Goal: Task Accomplishment & Management: Complete application form

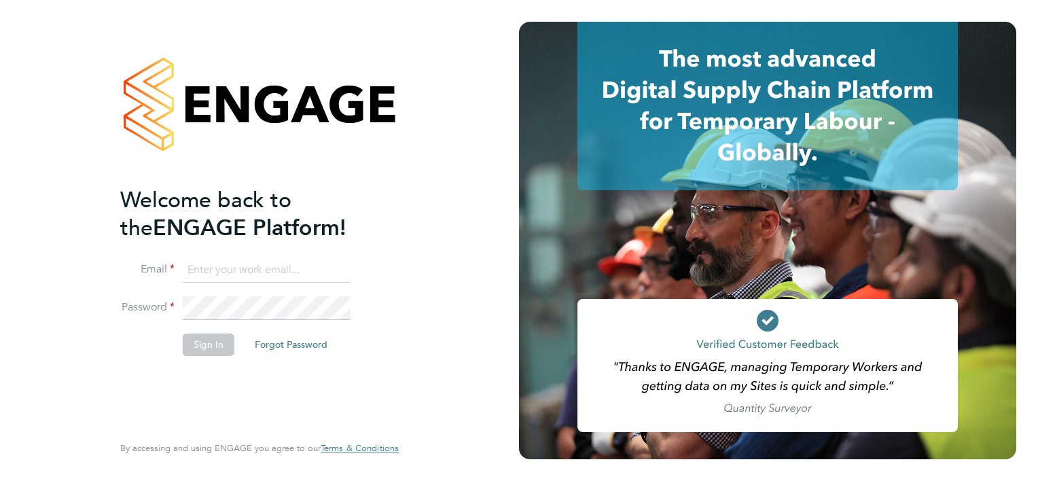
type input "[EMAIL_ADDRESS][DOMAIN_NAME]"
click at [211, 343] on button "Sign In" at bounding box center [209, 345] width 52 height 22
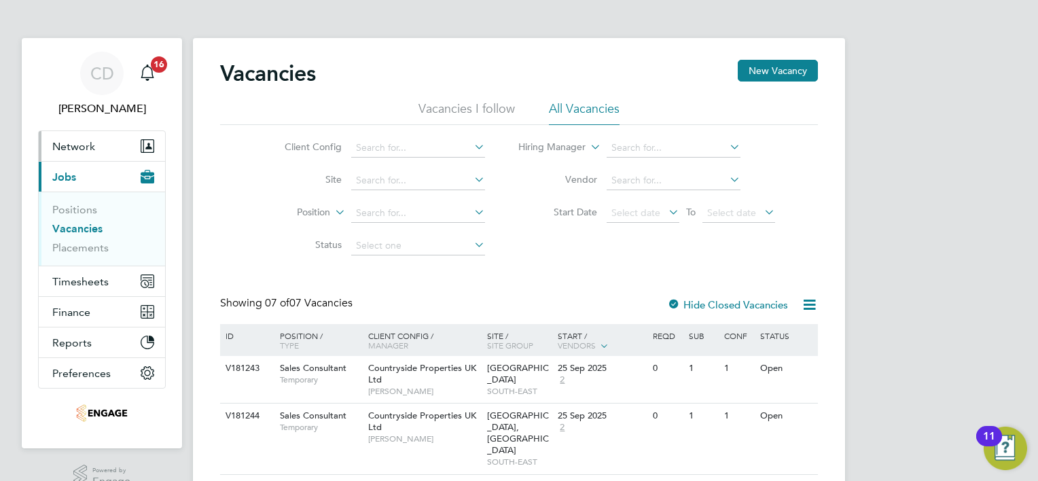
click at [77, 147] on span "Network" at bounding box center [73, 146] width 43 height 13
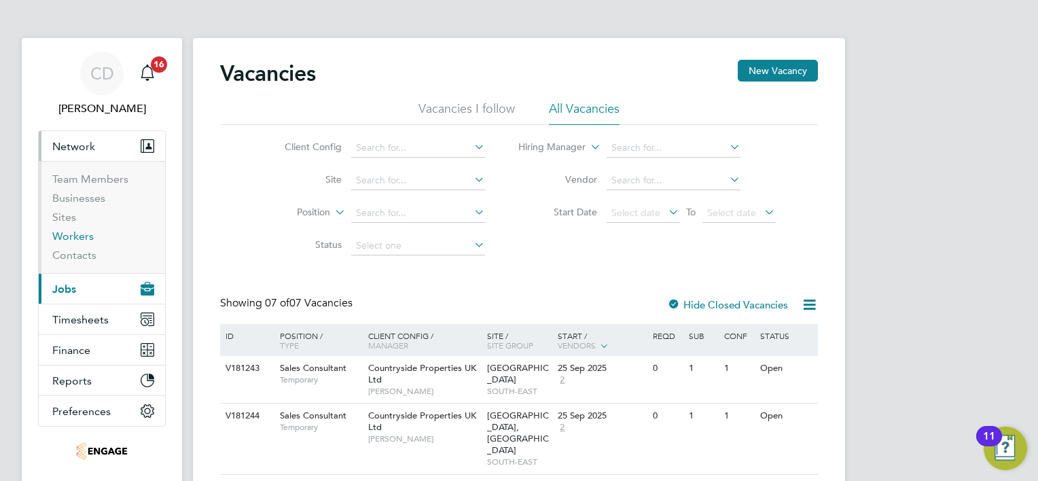
click at [68, 236] on link "Workers" at bounding box center [72, 236] width 41 height 13
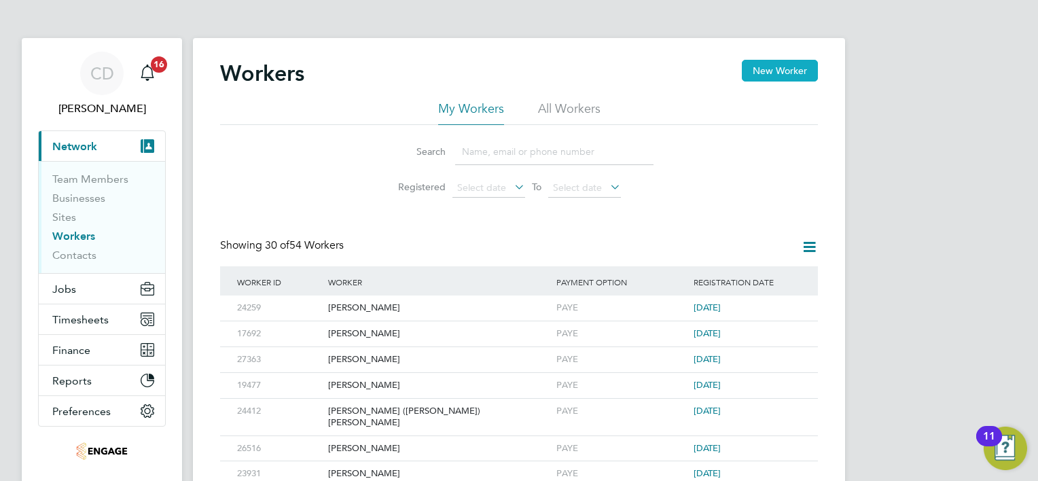
click at [785, 73] on button "New Worker" at bounding box center [780, 71] width 76 height 22
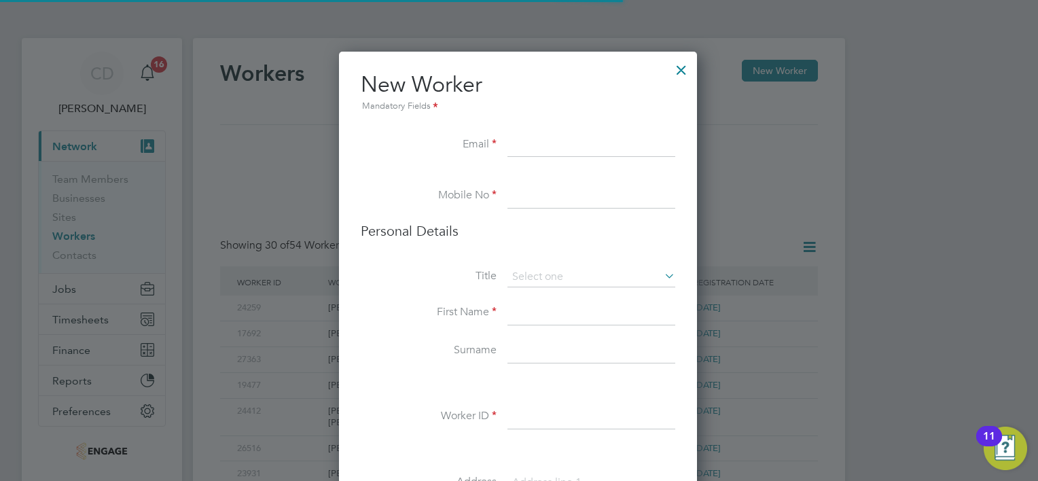
scroll to position [1144, 359]
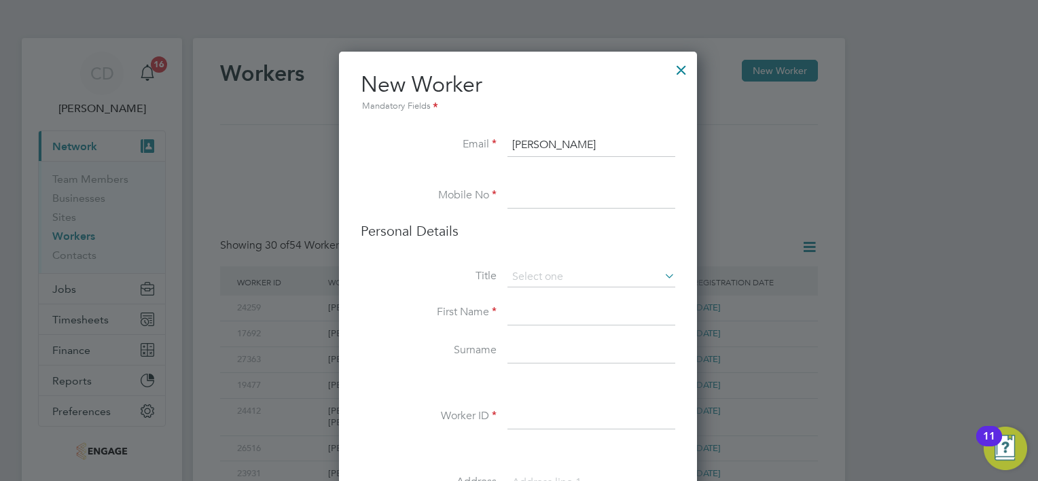
type input "Mark Brown"
click at [521, 202] on input at bounding box center [591, 196] width 168 height 24
click at [525, 202] on input at bounding box center [591, 196] width 168 height 24
paste input "07930 699 779"
type input "07930 699 779"
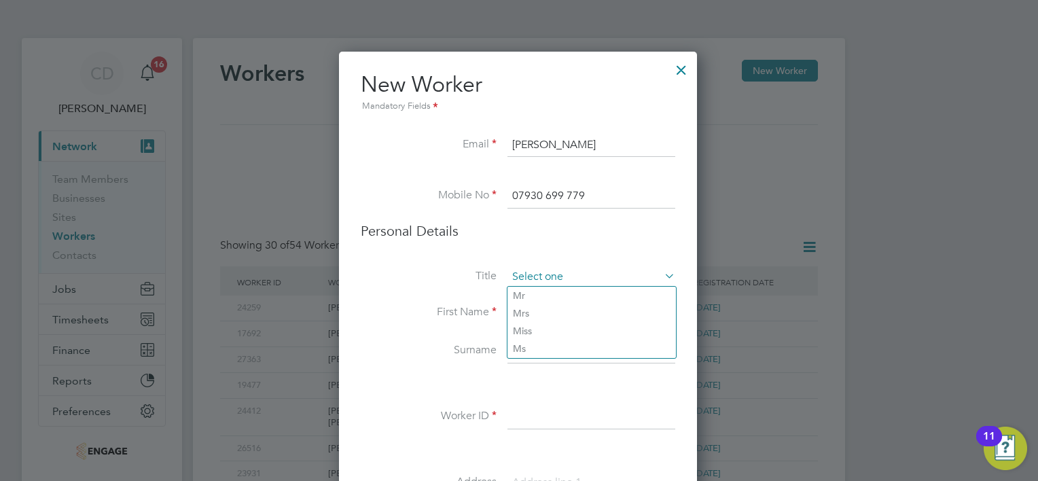
click at [536, 277] on input at bounding box center [591, 277] width 168 height 20
click at [566, 277] on input at bounding box center [591, 277] width 168 height 20
click at [539, 293] on li "Mr" at bounding box center [591, 296] width 168 height 18
type input "Mr"
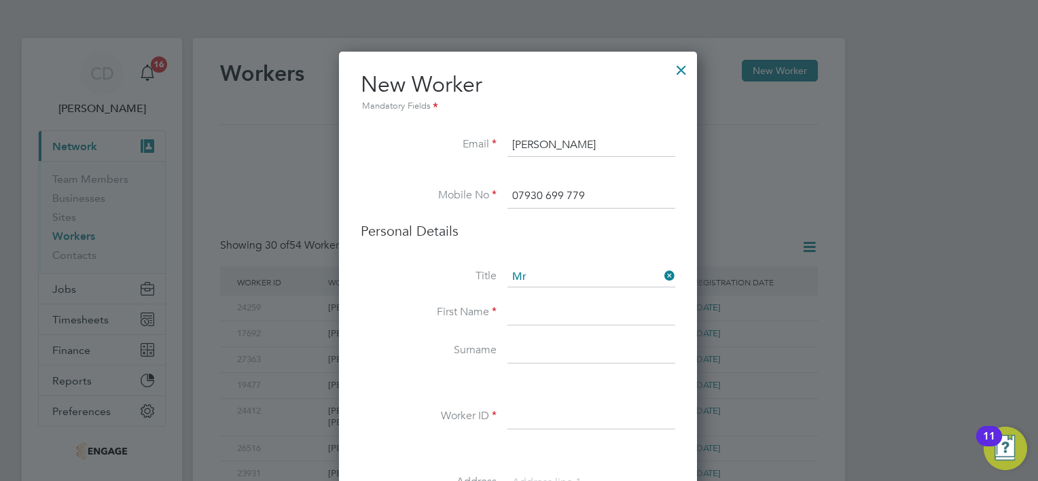
click at [527, 316] on input at bounding box center [591, 313] width 168 height 24
type input "Mark Brown"
click at [578, 147] on input "Mark Brown" at bounding box center [591, 145] width 168 height 24
drag, startPoint x: 576, startPoint y: 147, endPoint x: 508, endPoint y: 143, distance: 68.0
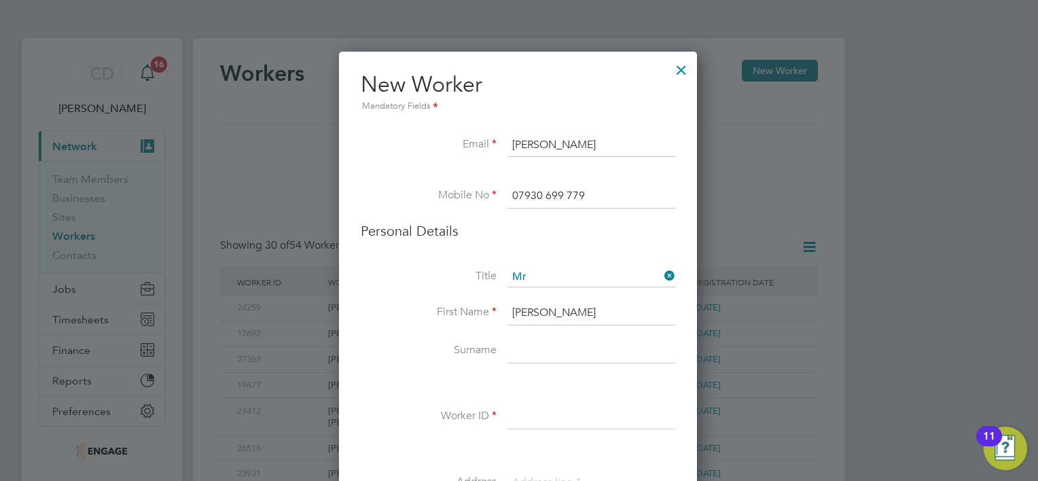
click at [508, 143] on input "Mark Brown" at bounding box center [591, 145] width 168 height 24
click at [522, 349] on input at bounding box center [591, 351] width 168 height 24
click at [506, 133] on li "Email" at bounding box center [518, 152] width 315 height 38
click at [510, 141] on input at bounding box center [591, 145] width 168 height 24
paste input "immarkbrown@btinternet.com"
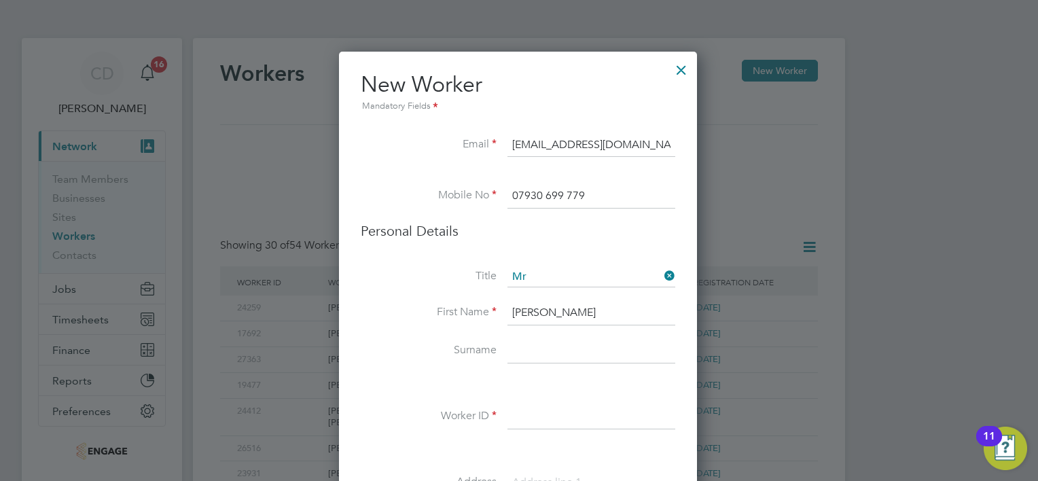
type input "immarkbrown@btinternet.com"
click at [522, 351] on input at bounding box center [591, 351] width 168 height 24
click at [505, 313] on li "First Name Mark Brown" at bounding box center [518, 320] width 315 height 38
click at [579, 313] on input "Mark Brown" at bounding box center [591, 313] width 168 height 24
type input "Mark"
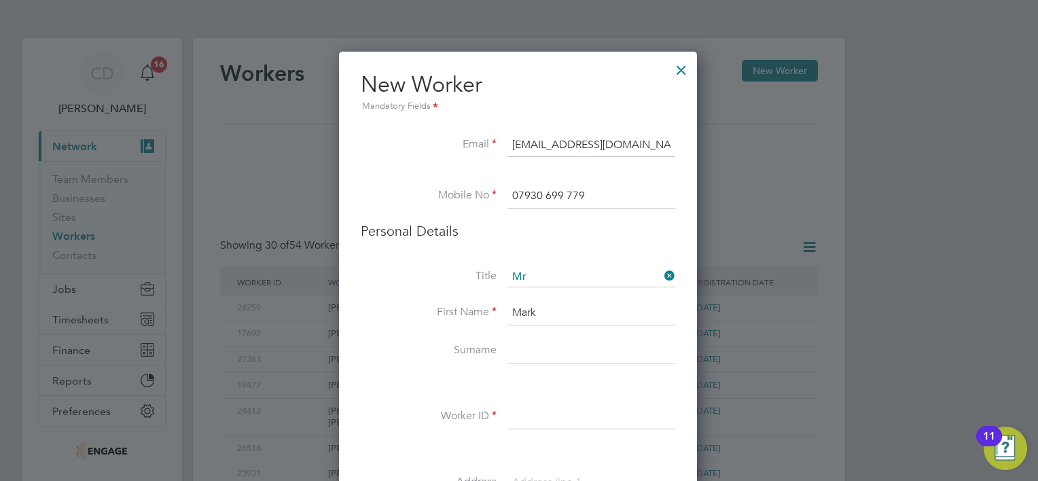
click at [535, 343] on input at bounding box center [591, 351] width 168 height 24
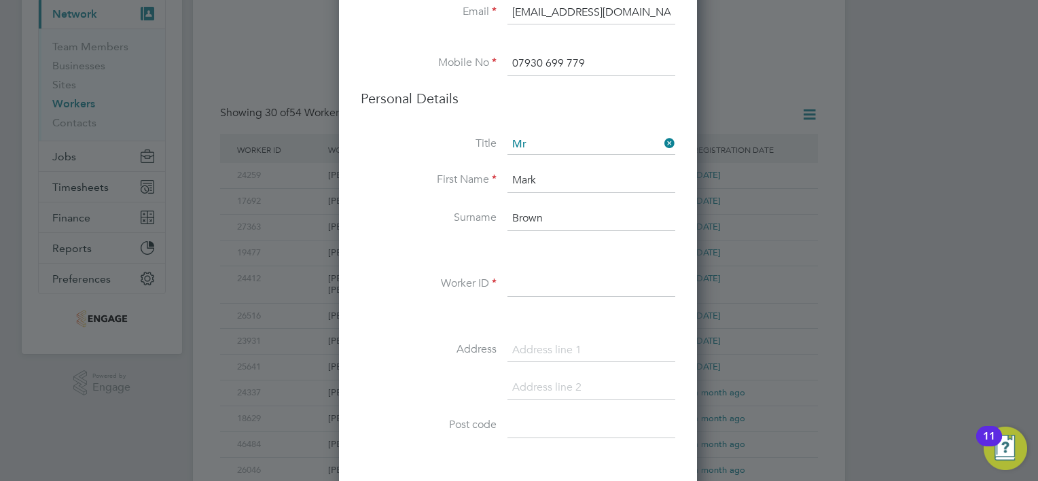
scroll to position [136, 0]
type input "Brown"
click at [514, 279] on input at bounding box center [591, 281] width 168 height 24
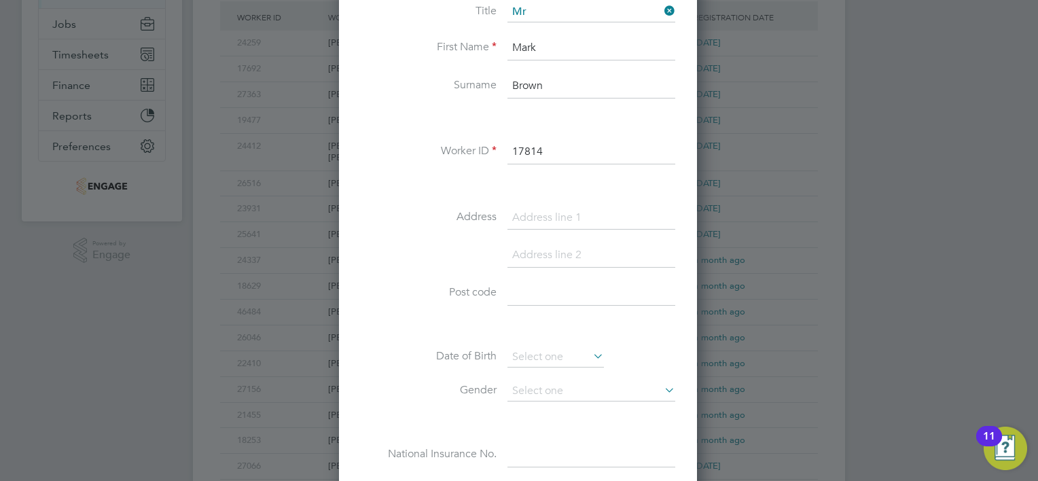
scroll to position [272, 0]
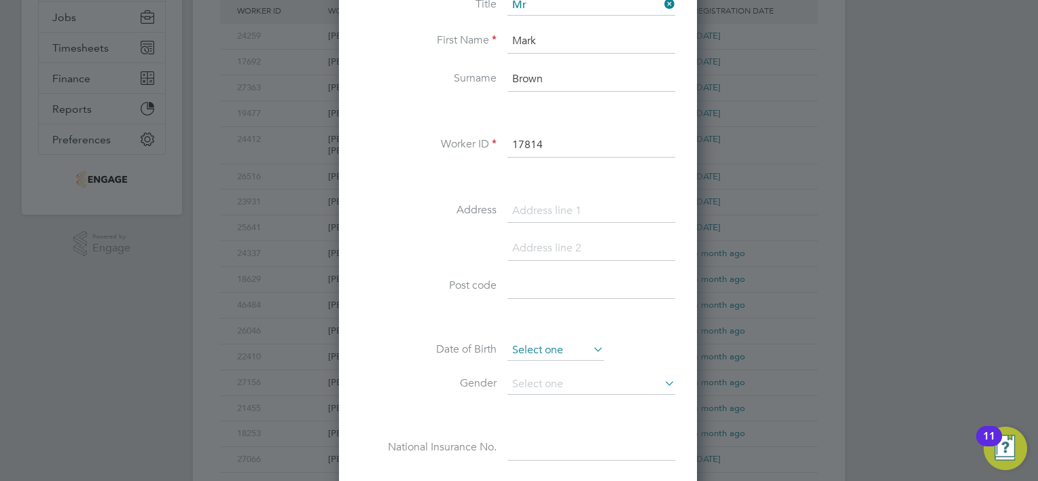
type input "17814"
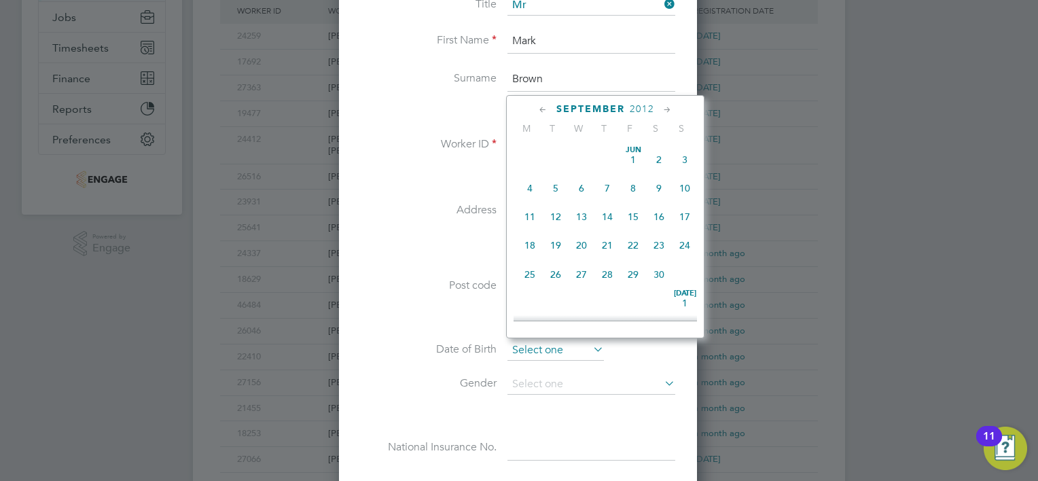
scroll to position [532, 0]
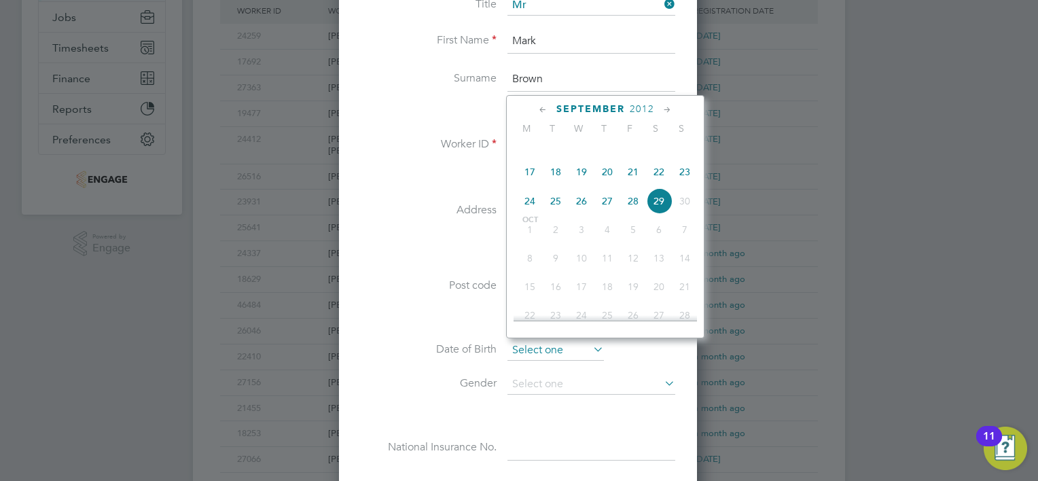
click at [520, 348] on input at bounding box center [555, 350] width 96 height 20
click at [636, 107] on span "2012" at bounding box center [642, 109] width 24 height 12
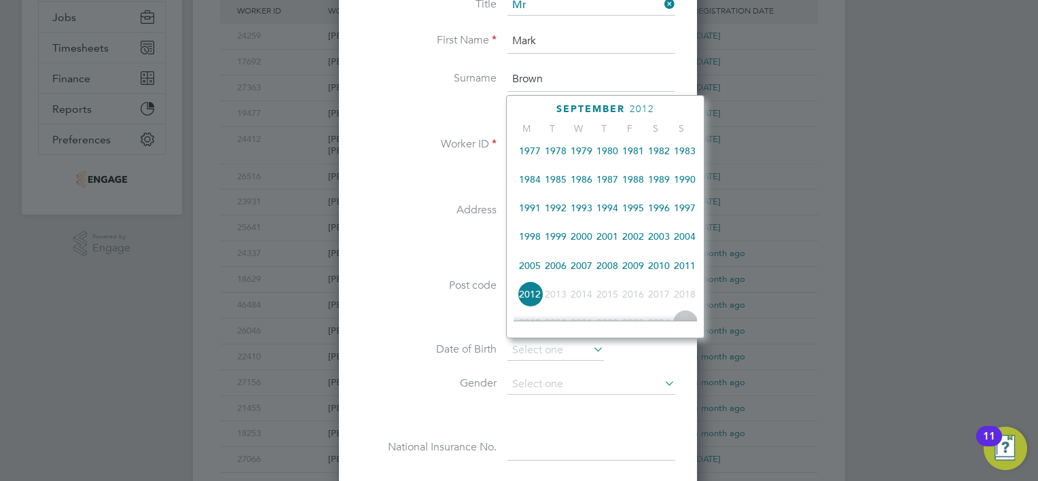
scroll to position [160, 0]
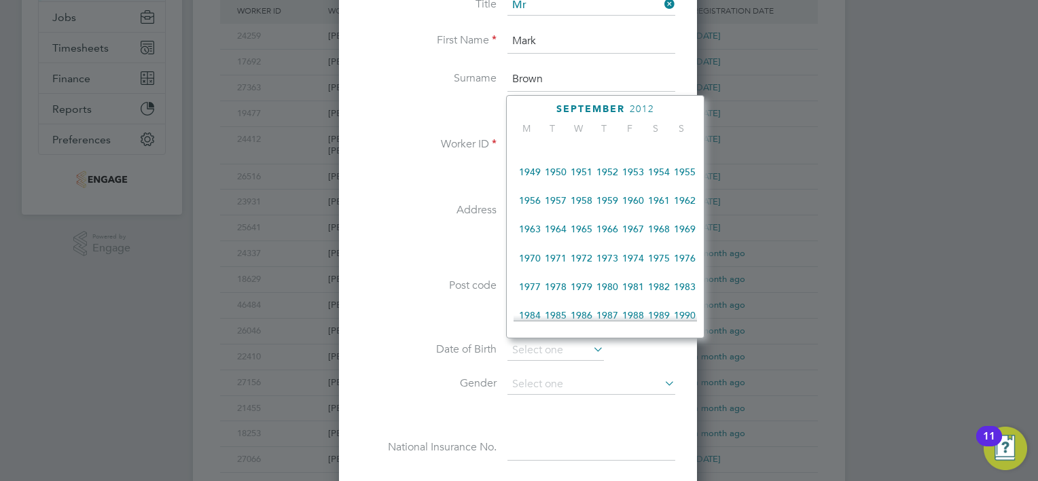
click at [686, 205] on span "1962" at bounding box center [685, 201] width 26 height 26
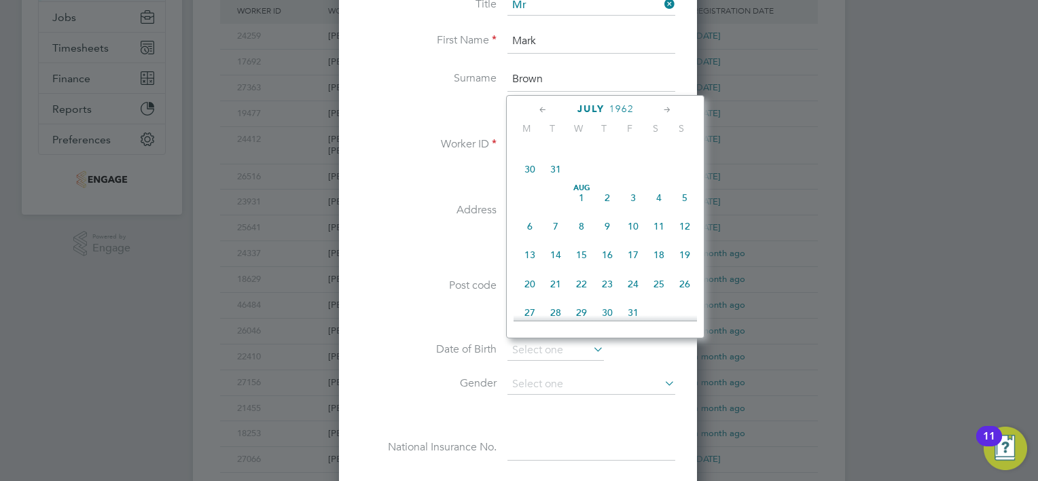
scroll to position [296, 0]
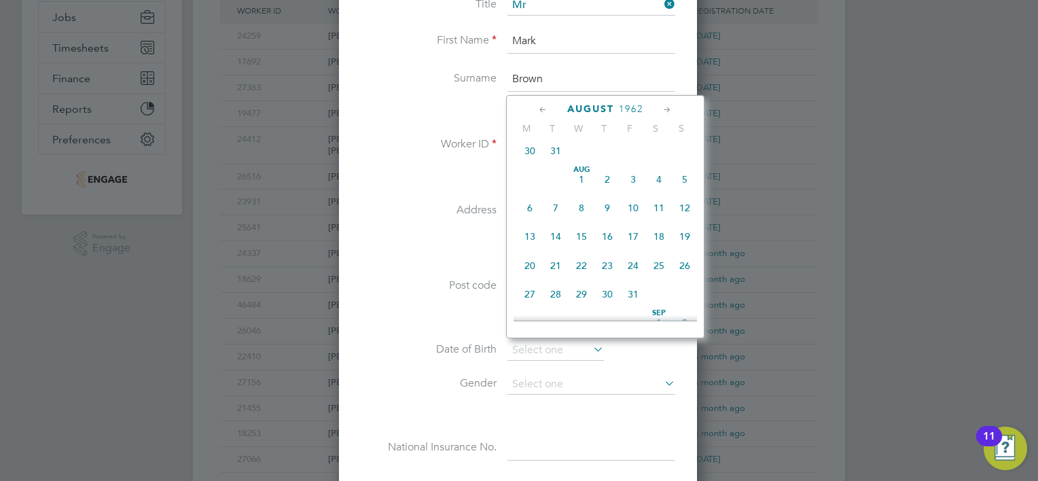
click at [688, 247] on span "19" at bounding box center [685, 237] width 26 height 26
type input "19 Aug 1962"
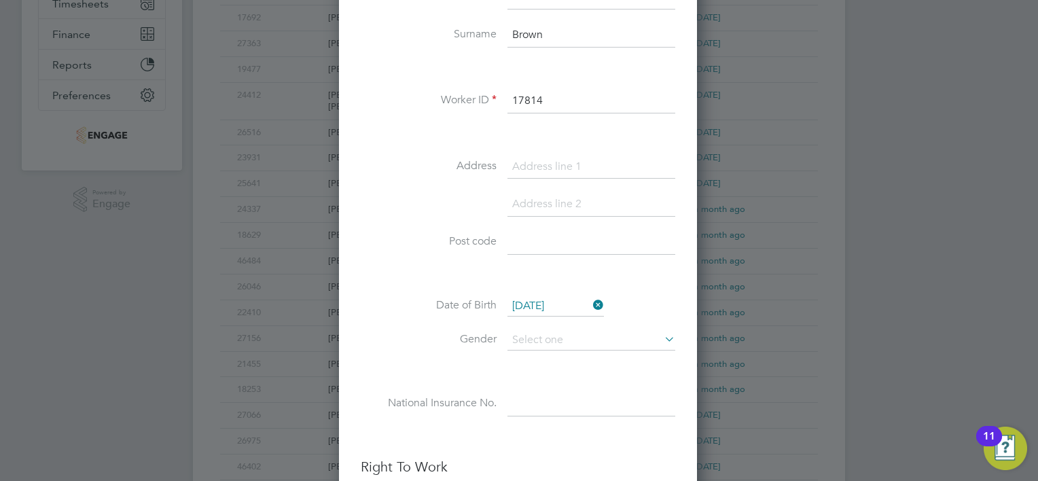
scroll to position [340, 0]
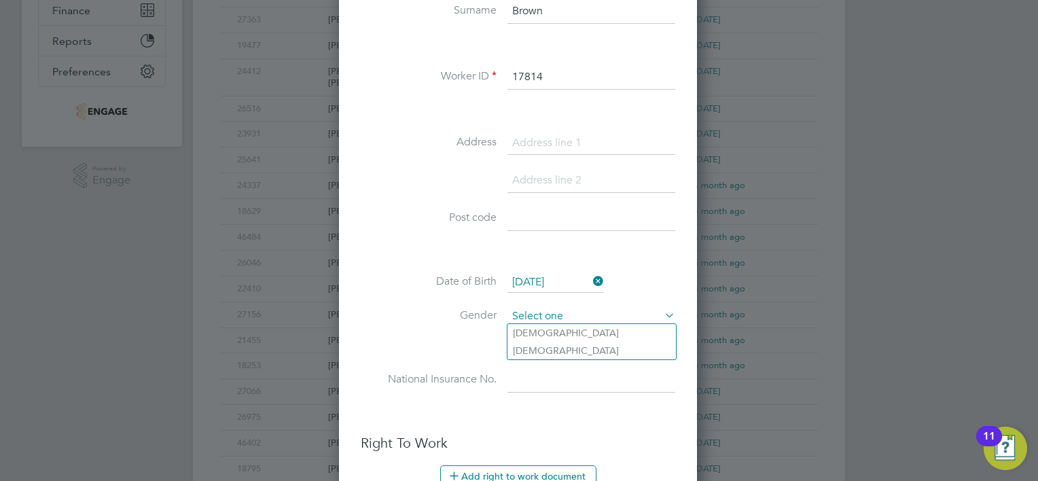
click at [595, 306] on input at bounding box center [591, 316] width 168 height 20
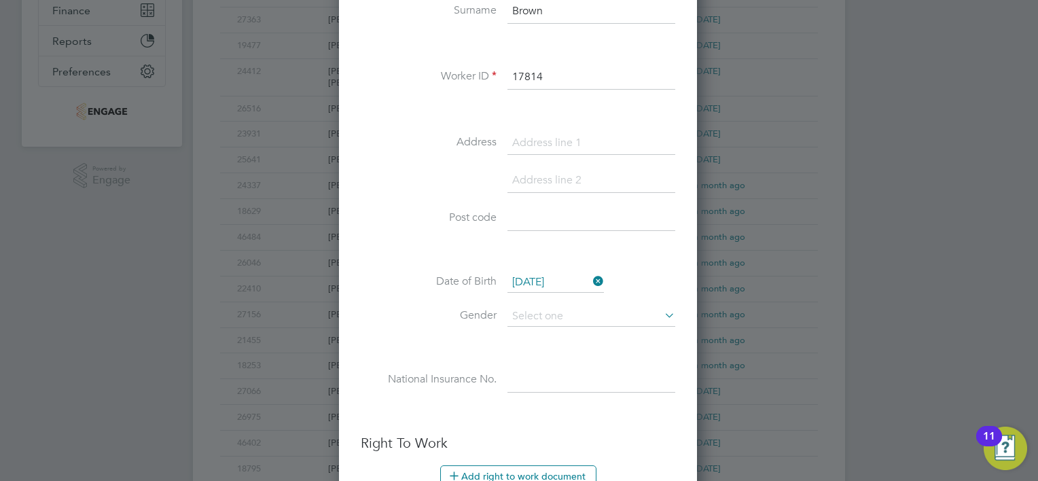
click at [543, 351] on li "Female" at bounding box center [591, 351] width 168 height 18
type input "Female"
click at [543, 351] on div "Title Mr First Name Mark Surname Brown Worker ID 17814 Address Post code Date o…" at bounding box center [518, 173] width 315 height 493
click at [554, 313] on input at bounding box center [591, 316] width 168 height 20
click at [541, 328] on li "Male" at bounding box center [591, 333] width 168 height 18
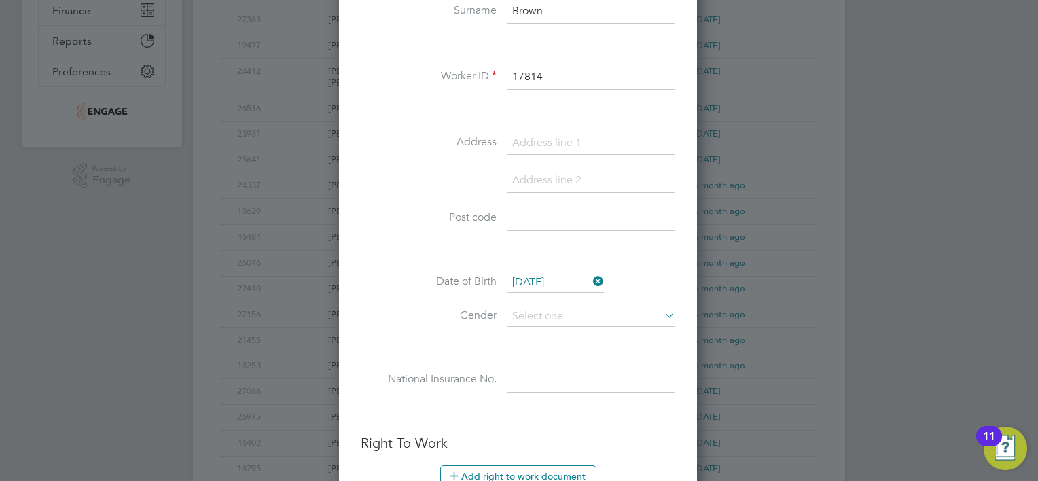
type input "Male"
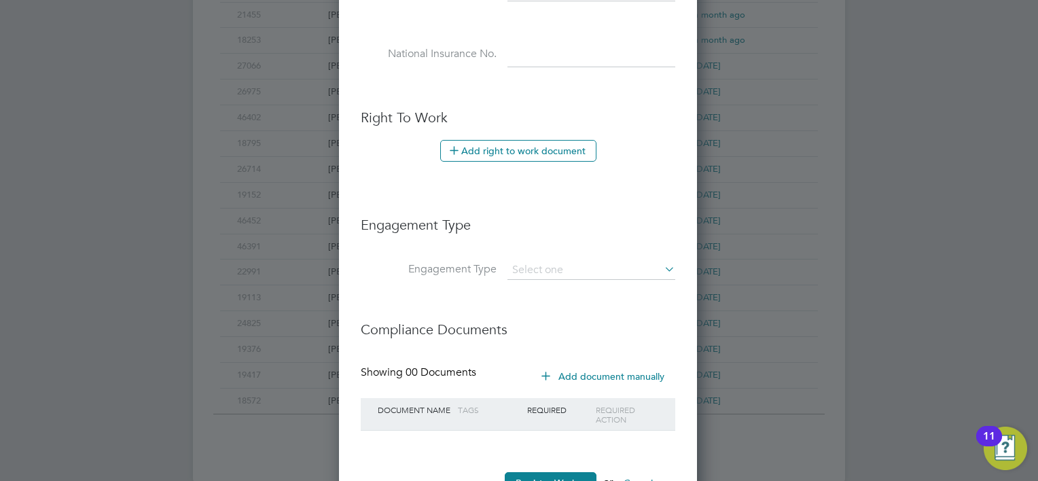
scroll to position [715, 0]
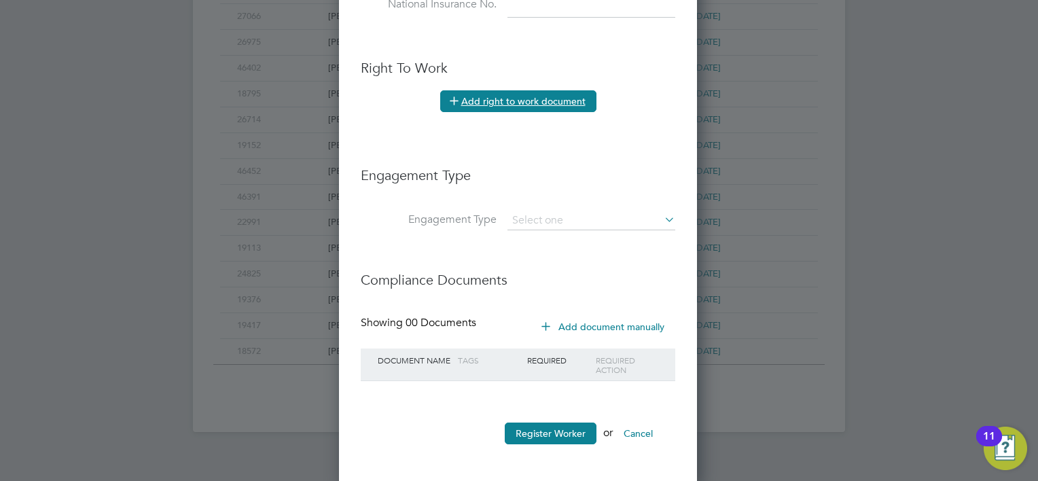
click at [457, 98] on icon at bounding box center [454, 100] width 10 height 10
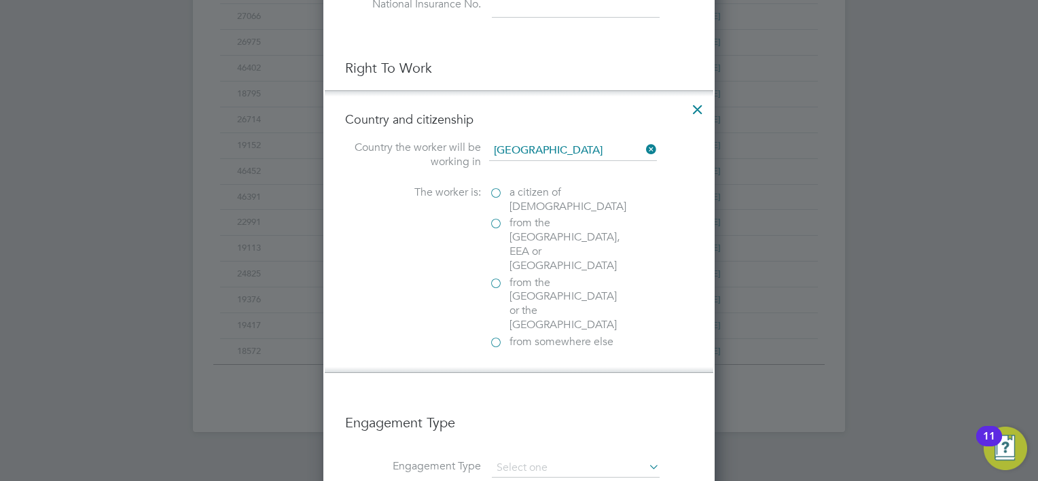
click at [495, 190] on label "a citizen of United Kingdom" at bounding box center [557, 199] width 136 height 29
click at [0, 0] on input "a citizen of United Kingdom" at bounding box center [0, 0] width 0 height 0
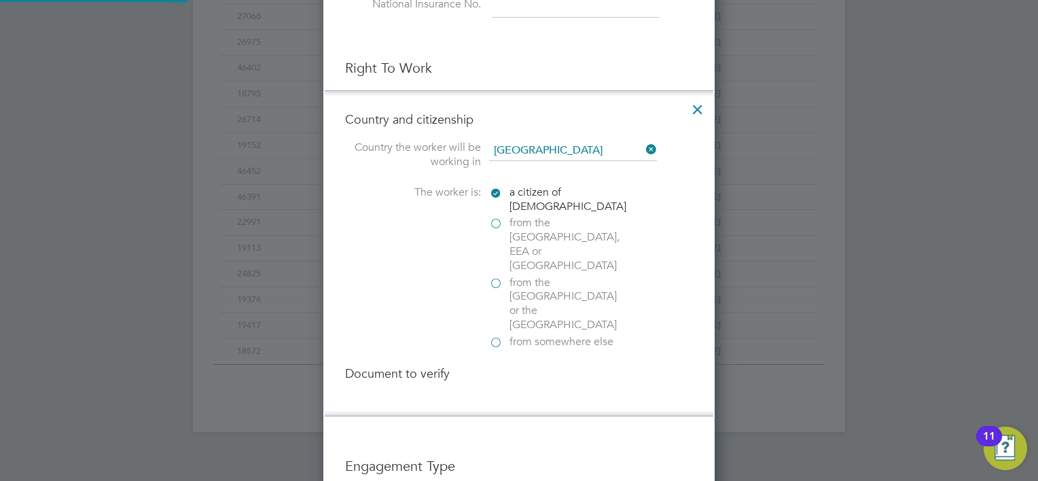
scroll to position [7, 7]
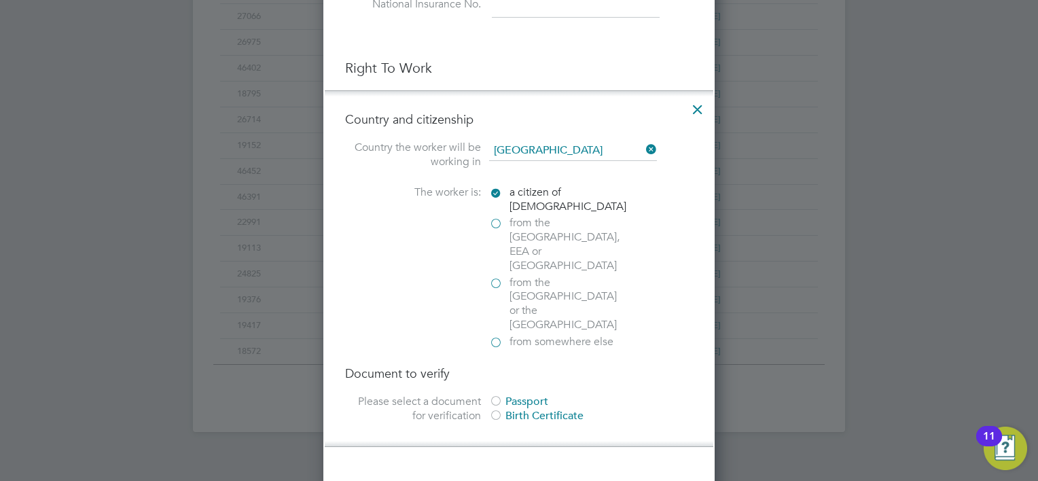
click at [500, 395] on div at bounding box center [496, 402] width 14 height 14
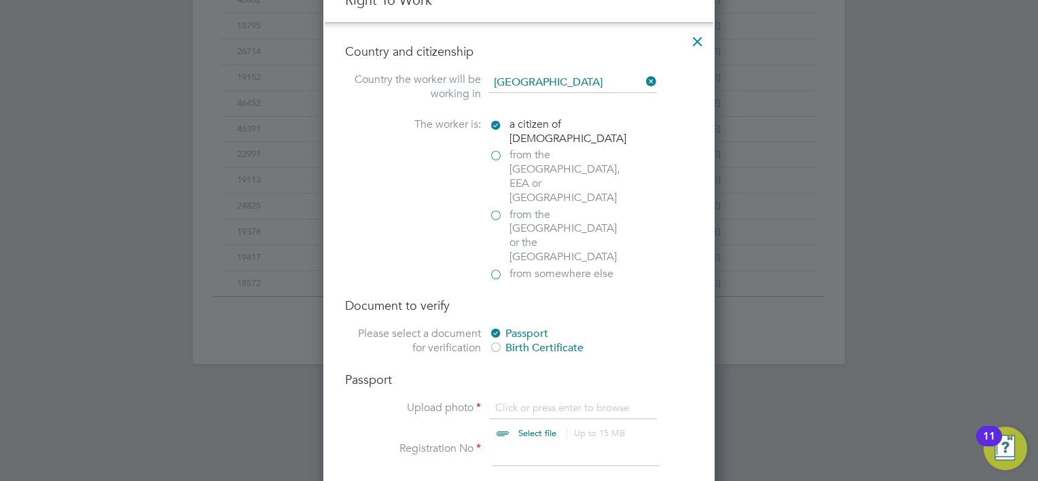
click at [502, 401] on input "file" at bounding box center [550, 421] width 213 height 41
type input "C:\fakepath\Mark Brown Passport 2025.pdf"
click at [491, 442] on li "Registration No" at bounding box center [519, 461] width 348 height 38
click at [502, 442] on input at bounding box center [576, 454] width 168 height 24
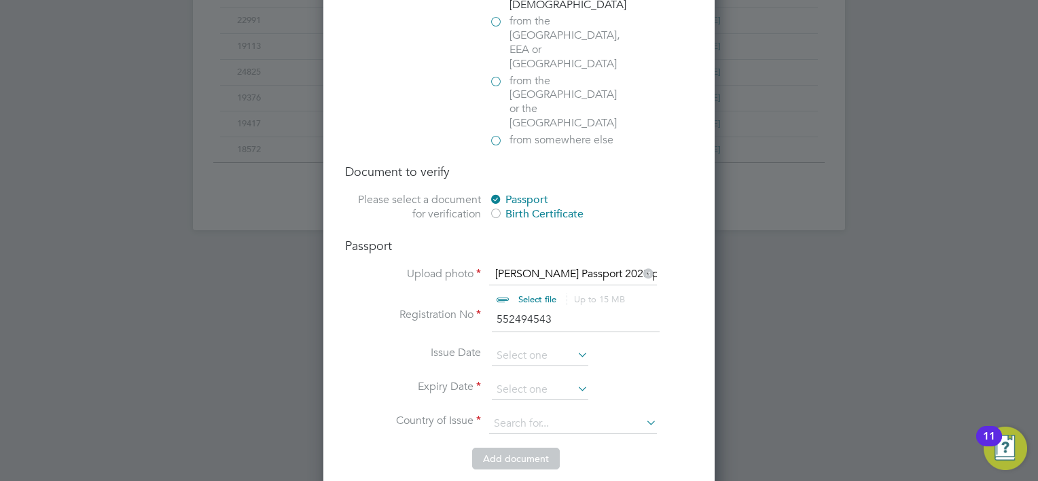
scroll to position [918, 0]
type input "552494543"
click at [541, 344] on input at bounding box center [540, 354] width 96 height 20
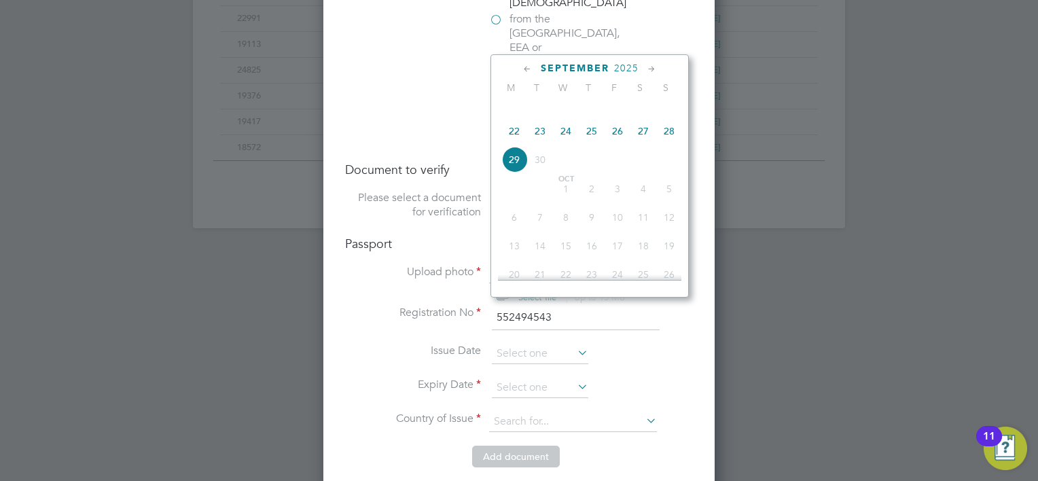
click at [631, 68] on span "2025" at bounding box center [626, 69] width 24 height 12
click at [517, 166] on span "2018" at bounding box center [514, 156] width 26 height 26
click at [670, 194] on span "25" at bounding box center [669, 190] width 26 height 26
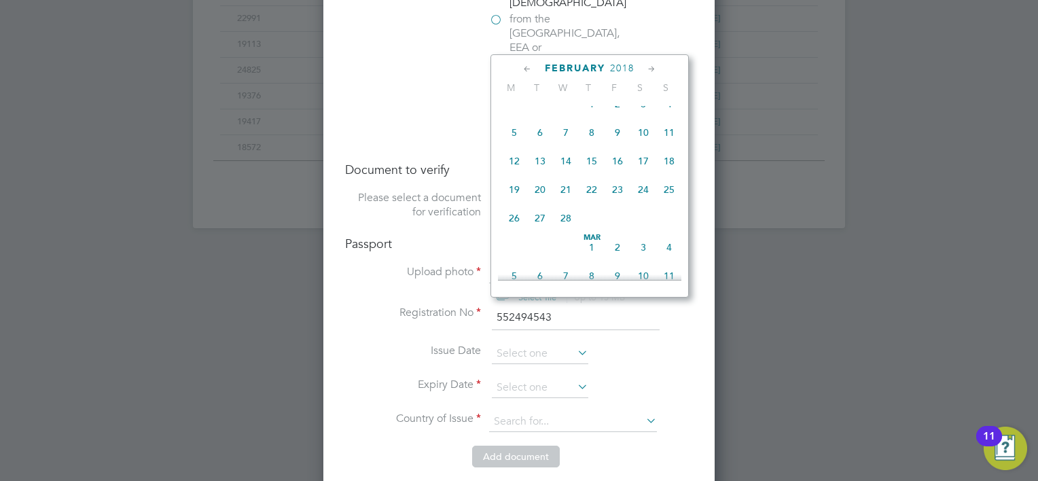
type input "25 Feb 2018"
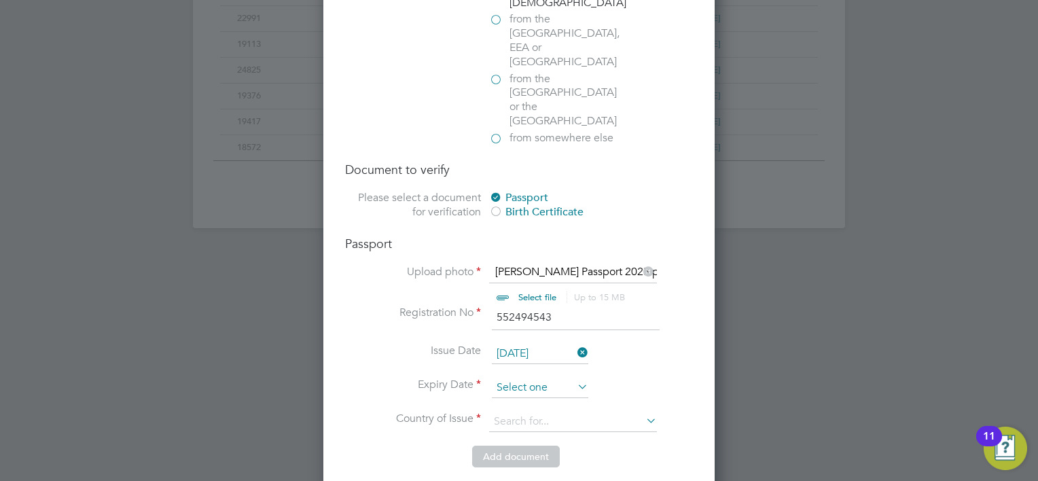
scroll to position [532, 0]
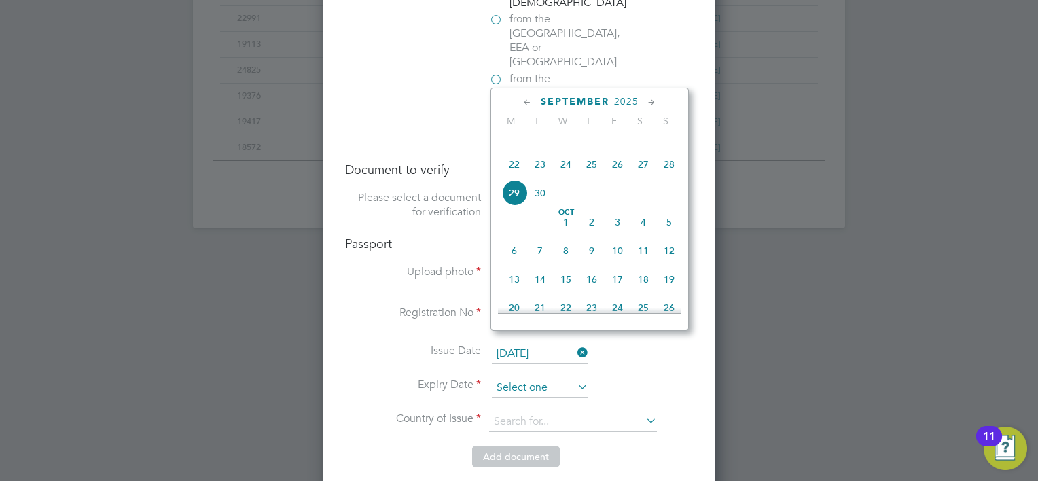
click at [511, 378] on input at bounding box center [540, 388] width 96 height 20
click at [625, 102] on span "2025" at bounding box center [626, 102] width 24 height 12
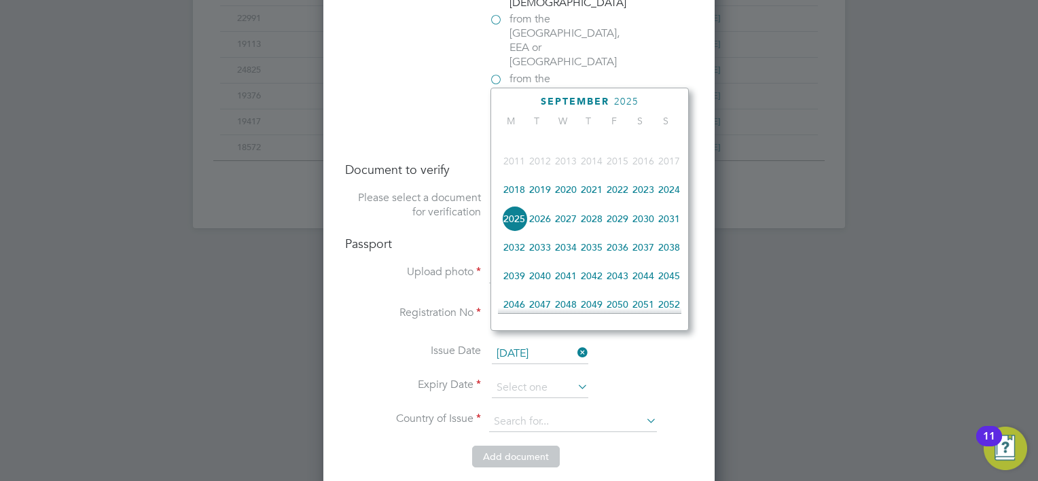
click at [594, 229] on span "2028" at bounding box center [592, 219] width 26 height 26
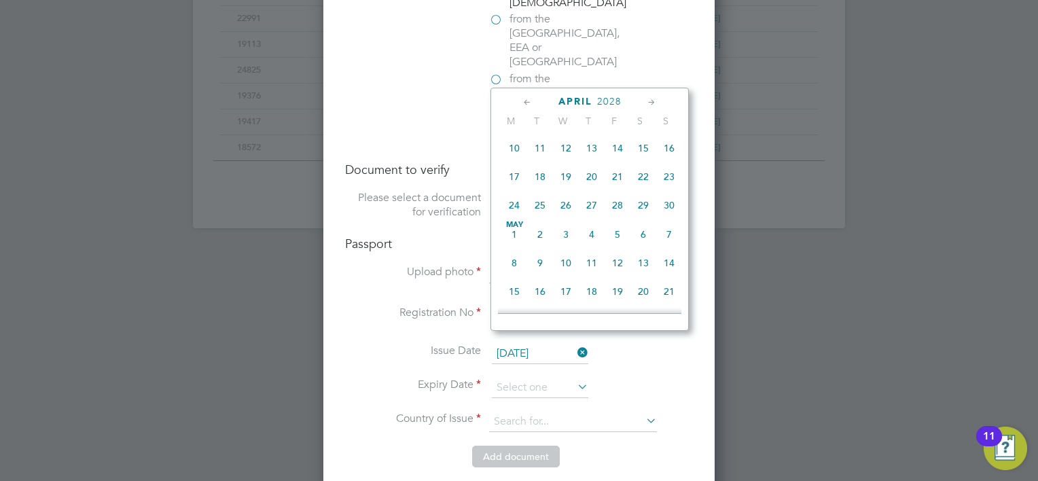
scroll to position [362, 0]
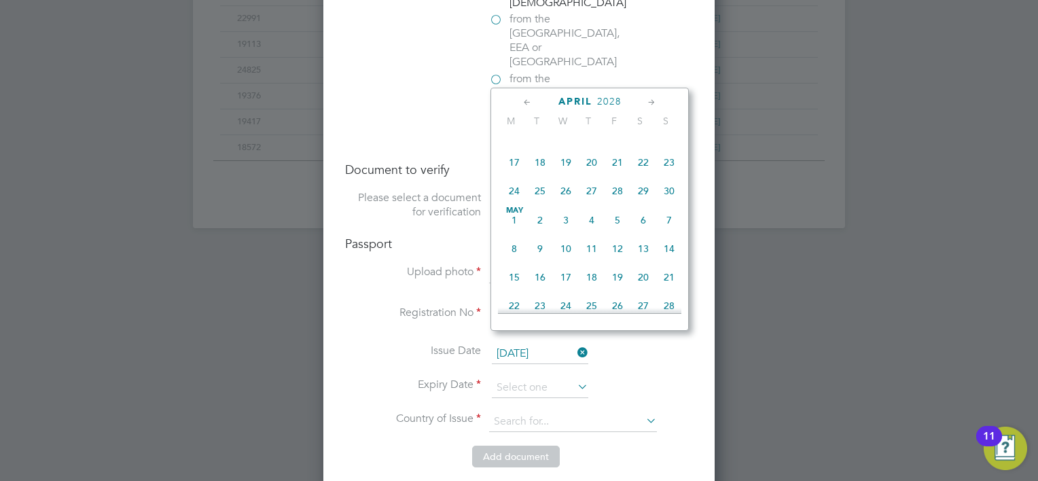
click at [541, 200] on span "25" at bounding box center [540, 191] width 26 height 26
type input "25 Apr 2028"
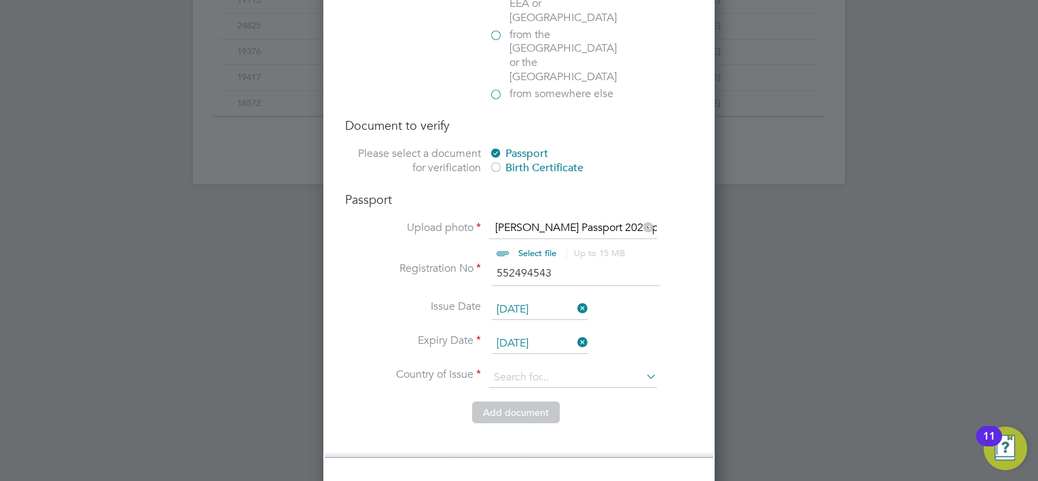
scroll to position [986, 0]
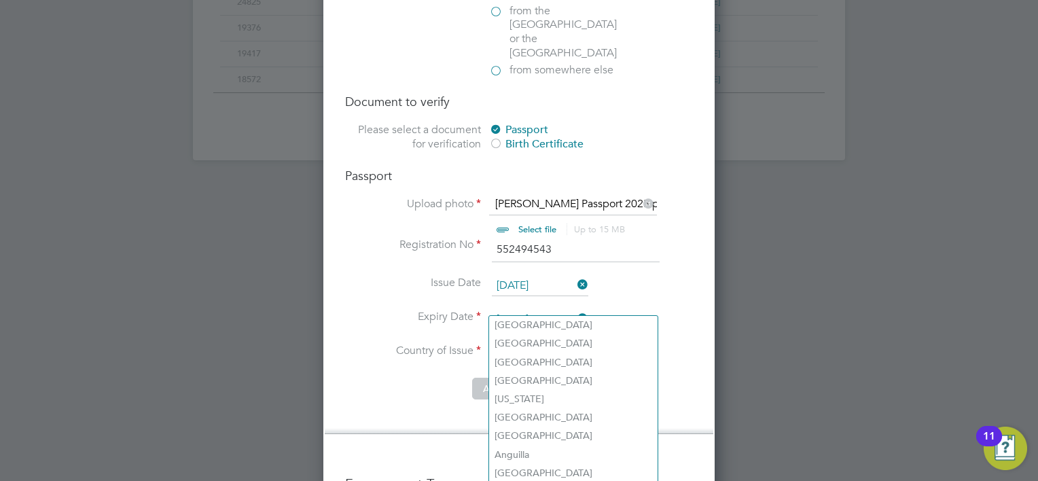
click at [511, 344] on input at bounding box center [573, 354] width 168 height 20
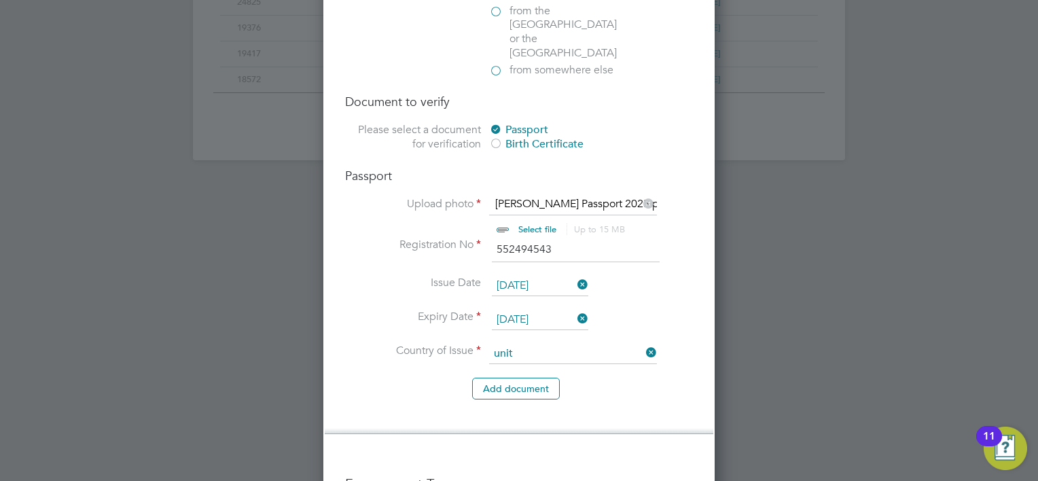
click at [530, 364] on li "Unit ed Kingdom" at bounding box center [586, 362] width 194 height 18
type input "United Kingdom"
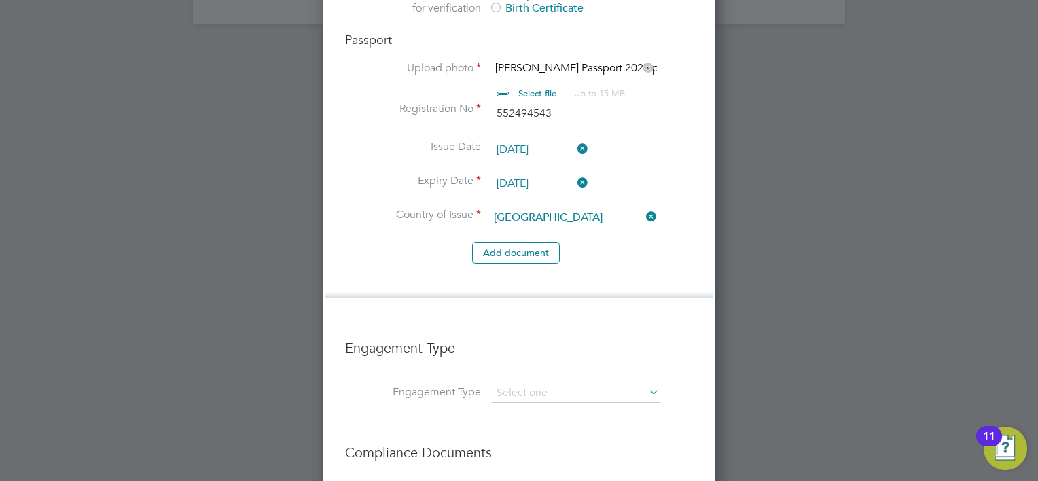
scroll to position [1190, 0]
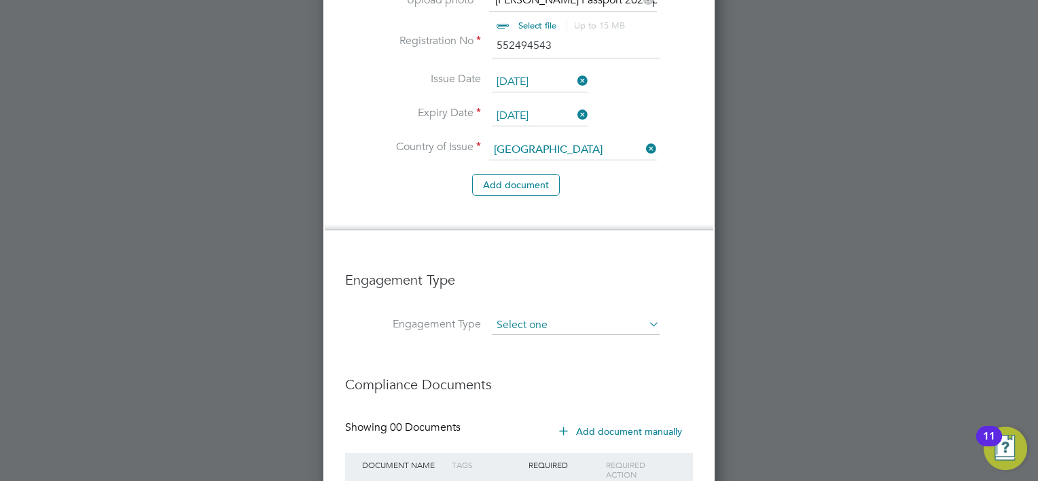
click at [517, 316] on input at bounding box center [576, 325] width 168 height 19
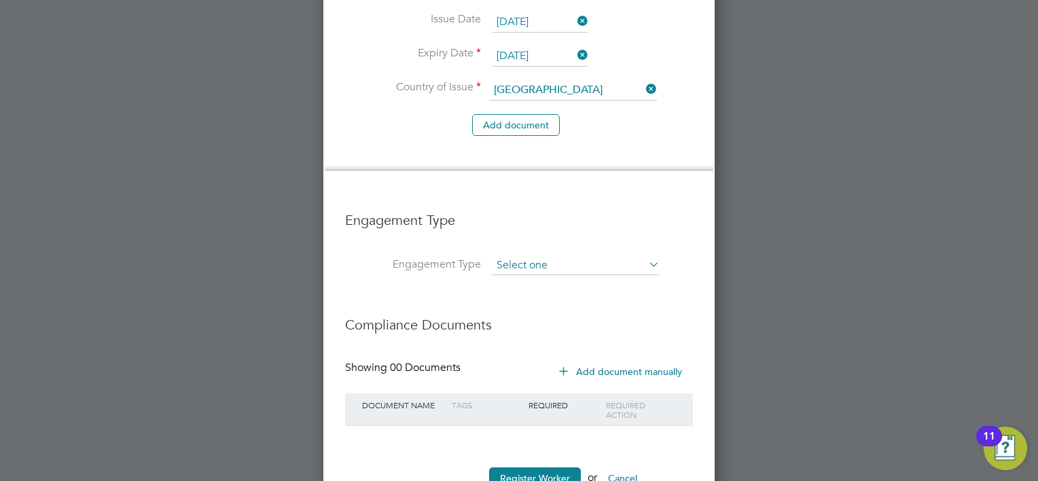
click at [504, 256] on input at bounding box center [576, 265] width 168 height 19
click at [510, 249] on li "PAYE Direct" at bounding box center [576, 257] width 168 height 20
type input "PAYE Direct"
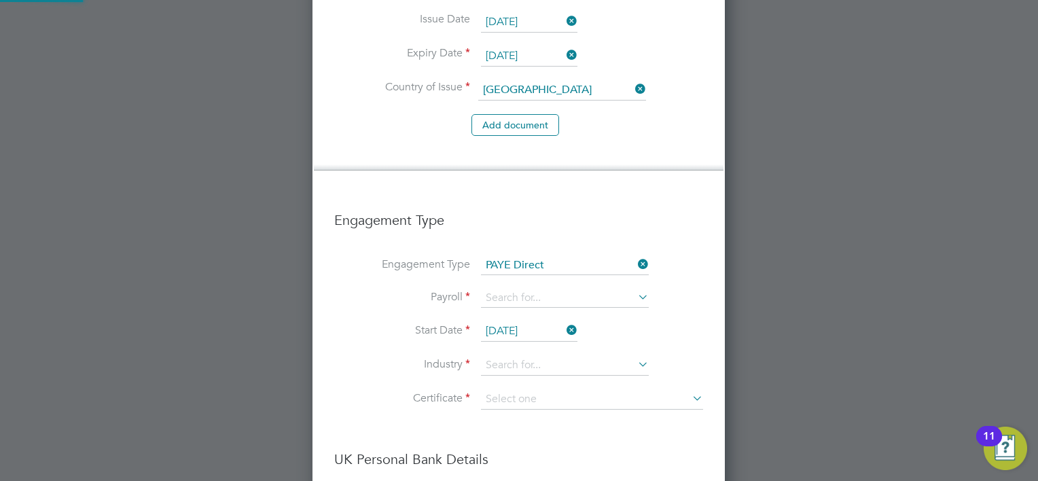
scroll to position [2073, 413]
click at [505, 256] on li "Engagement Type PAYE Direct" at bounding box center [518, 272] width 369 height 33
click at [505, 289] on input at bounding box center [565, 298] width 168 height 19
click at [508, 266] on li "PAYE" at bounding box center [565, 270] width 168 height 20
type input "PAYE"
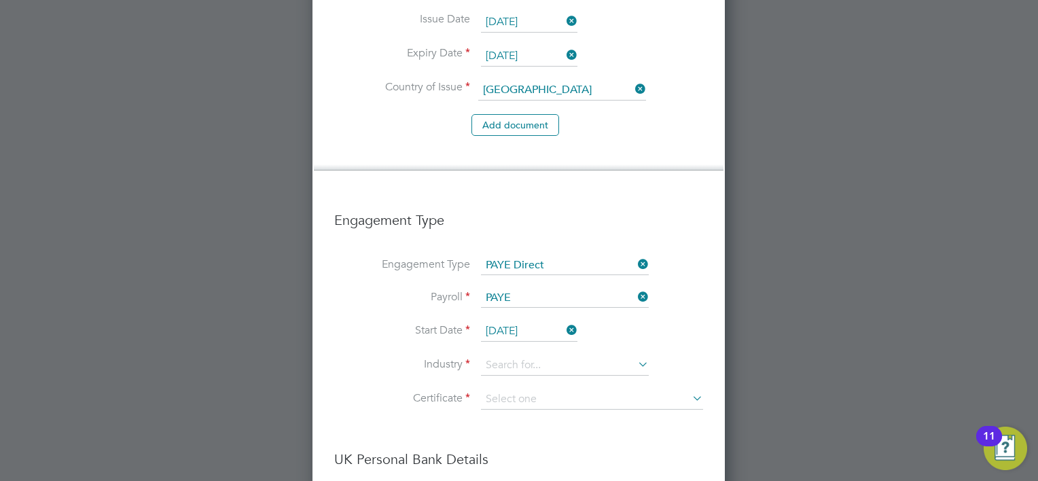
click at [500, 321] on input "29 Sep 2025" at bounding box center [529, 331] width 96 height 20
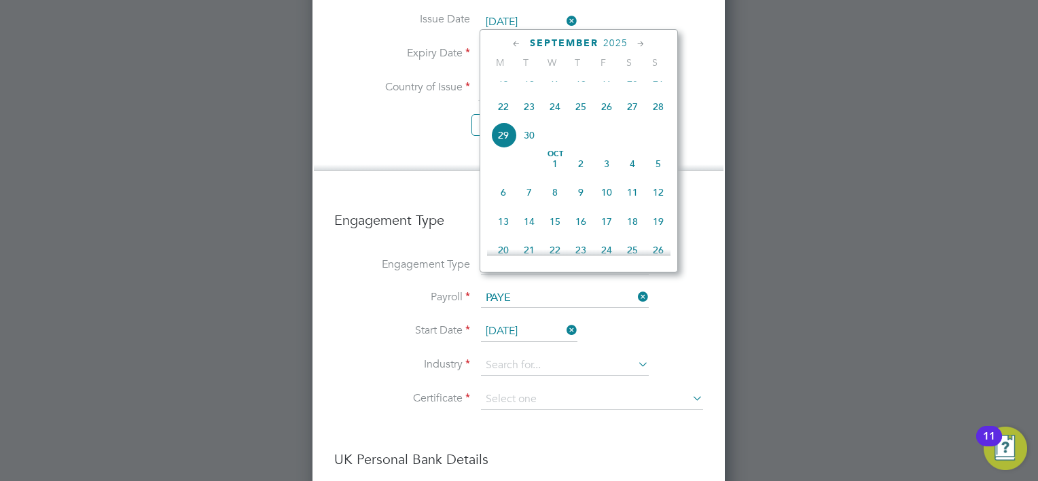
click at [630, 120] on span "27" at bounding box center [633, 107] width 26 height 26
type input "27 Sep 2025"
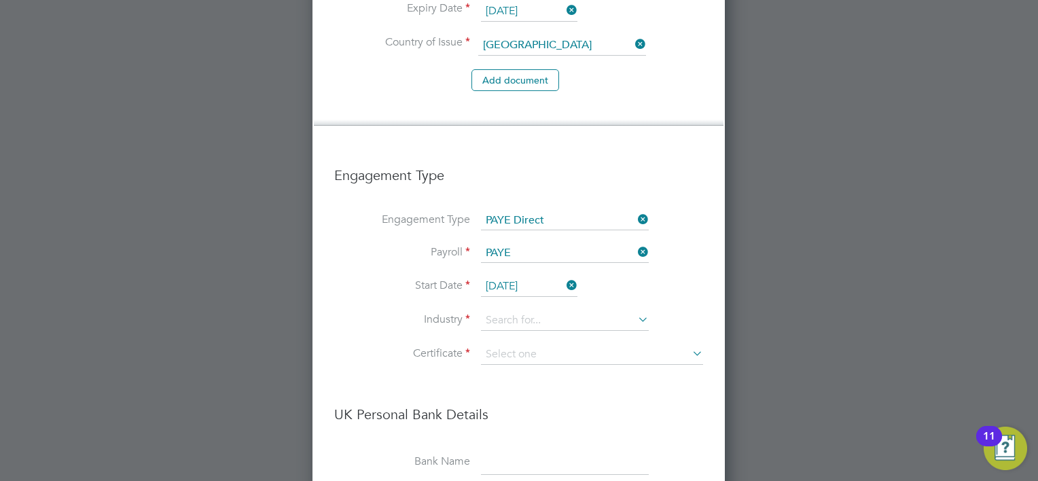
scroll to position [1318, 0]
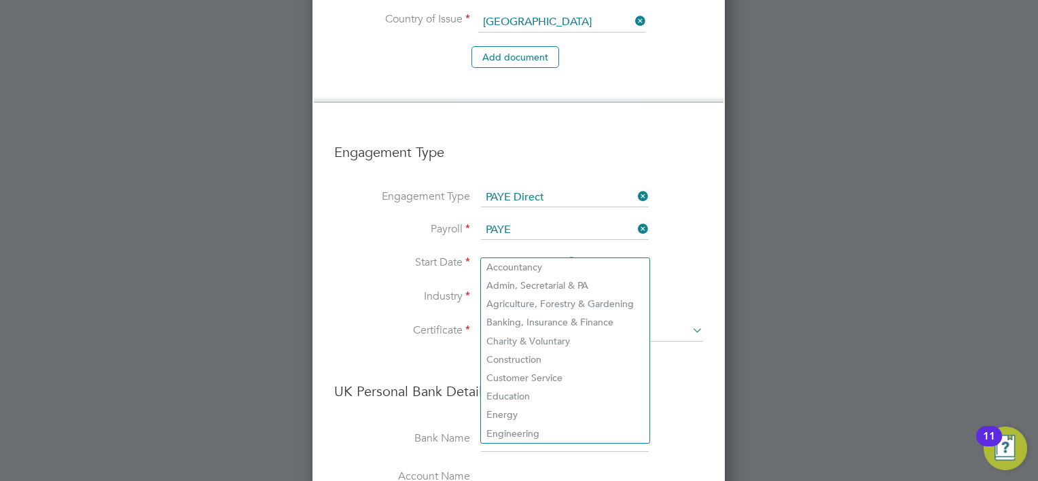
click at [508, 287] on input at bounding box center [565, 297] width 168 height 20
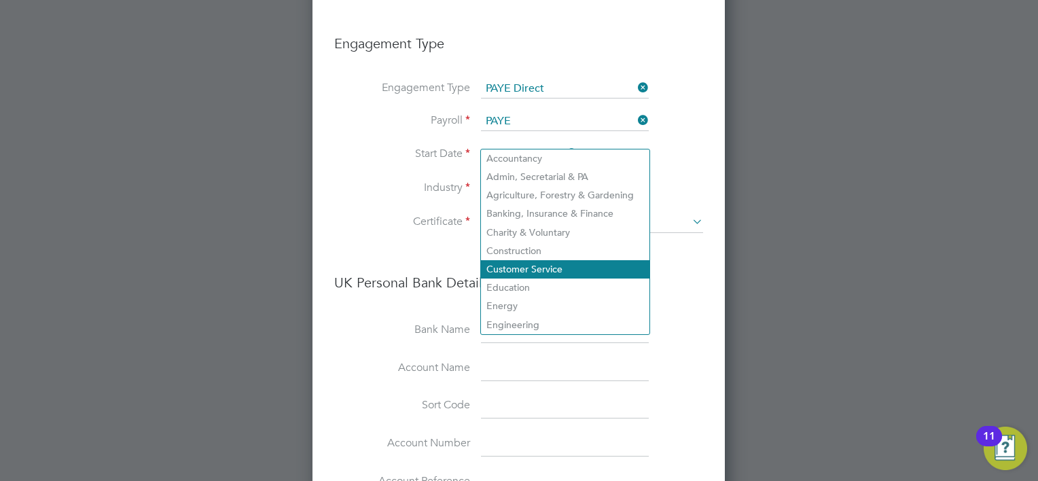
scroll to position [1454, 0]
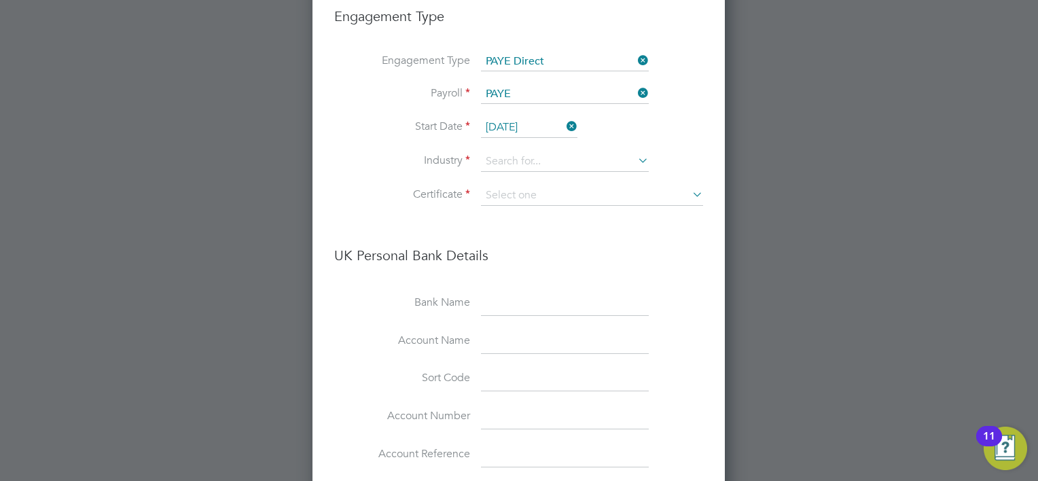
click at [519, 217] on li "Construction" at bounding box center [565, 224] width 168 height 18
type input "Construction"
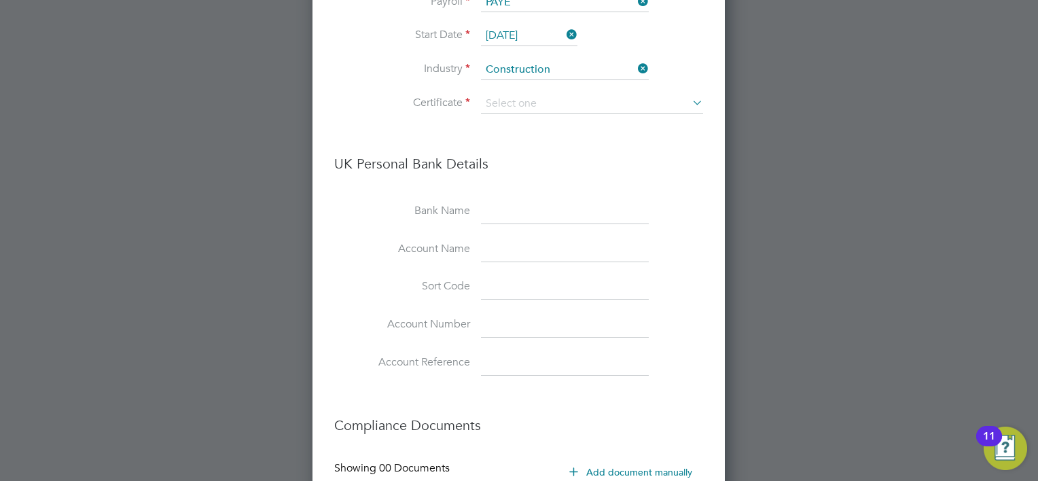
scroll to position [1440, 0]
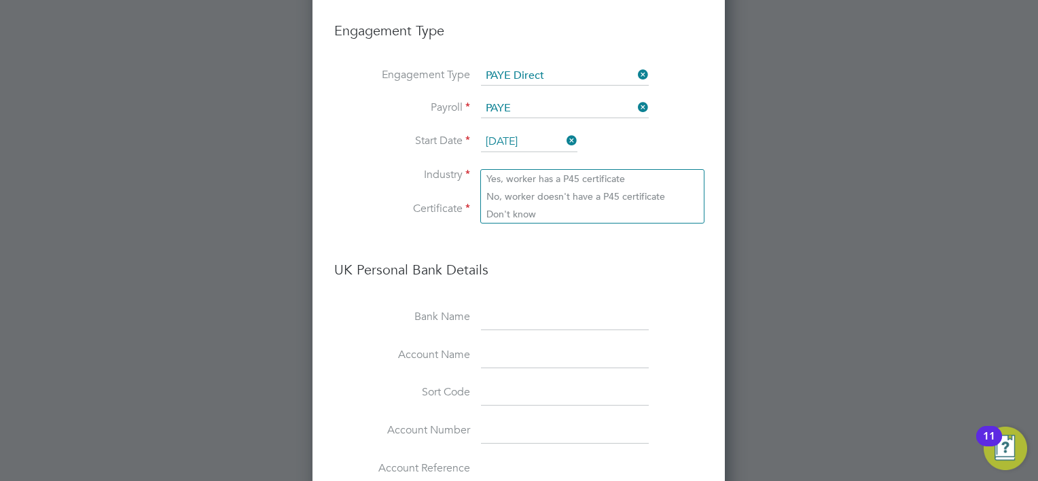
click at [513, 200] on input at bounding box center [592, 210] width 222 height 20
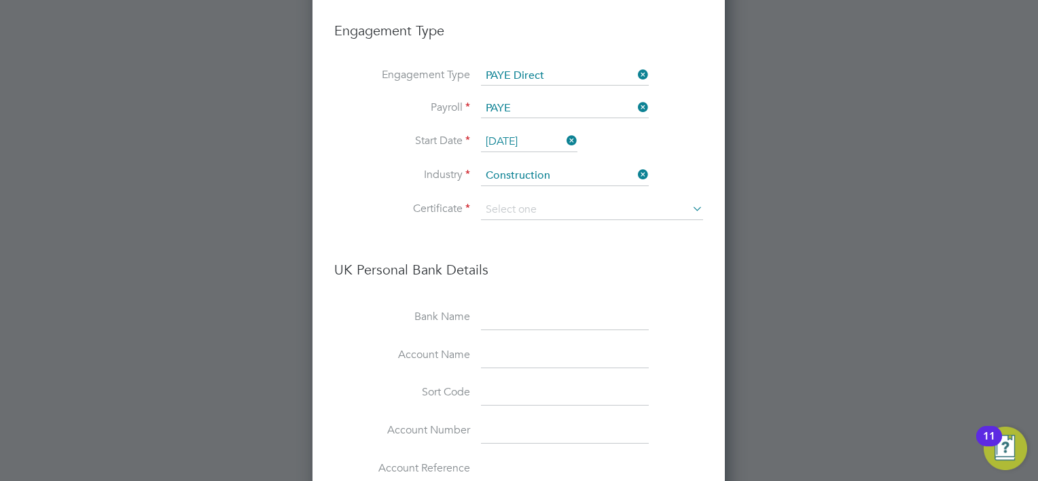
click at [522, 217] on li "Don't know" at bounding box center [592, 214] width 223 height 18
type input "Don't know"
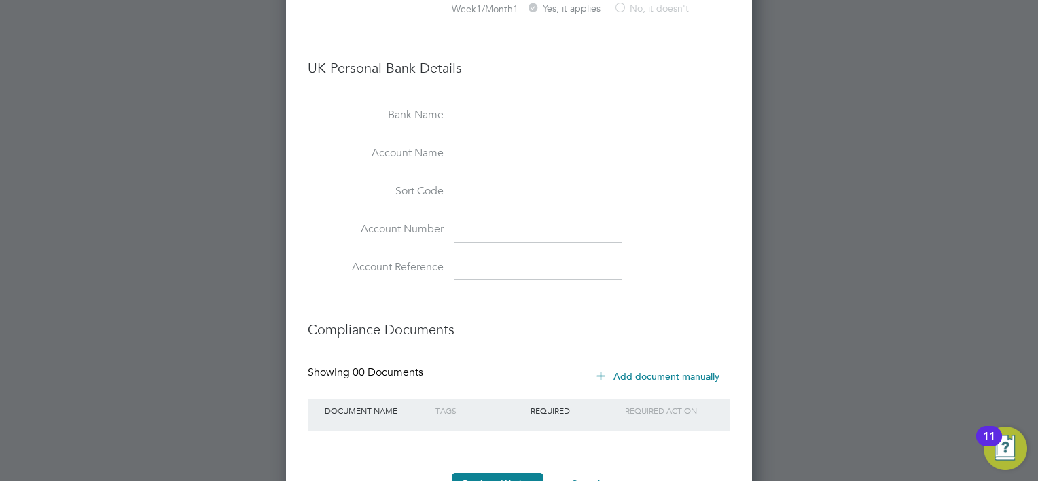
scroll to position [1711, 0]
click at [503, 471] on button "Register Worker" at bounding box center [498, 482] width 92 height 22
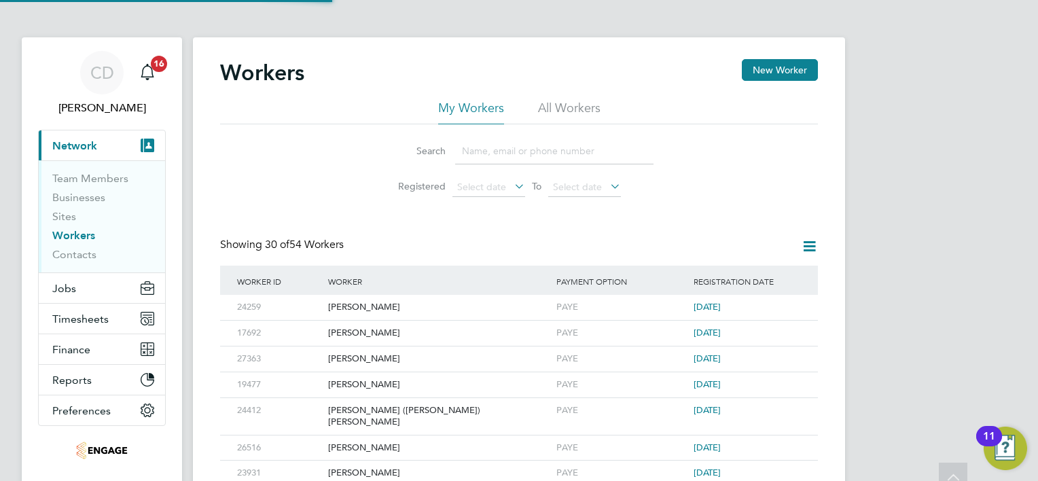
scroll to position [0, 0]
